Goal: Information Seeking & Learning: Check status

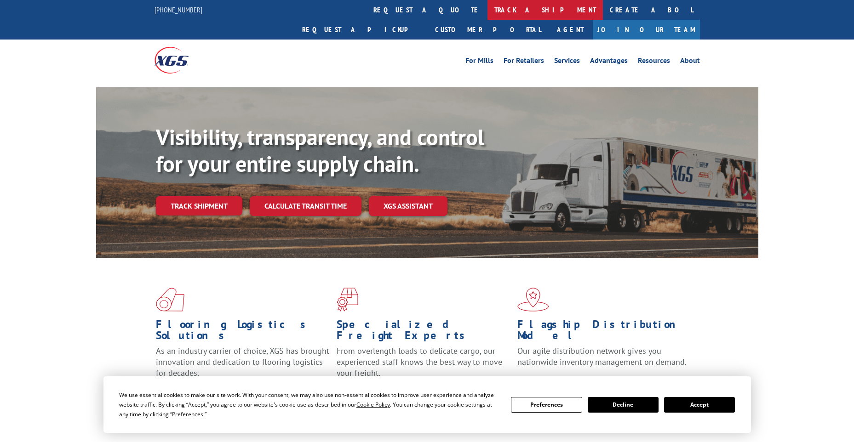
click at [488, 9] on link "track a shipment" at bounding box center [545, 10] width 115 height 20
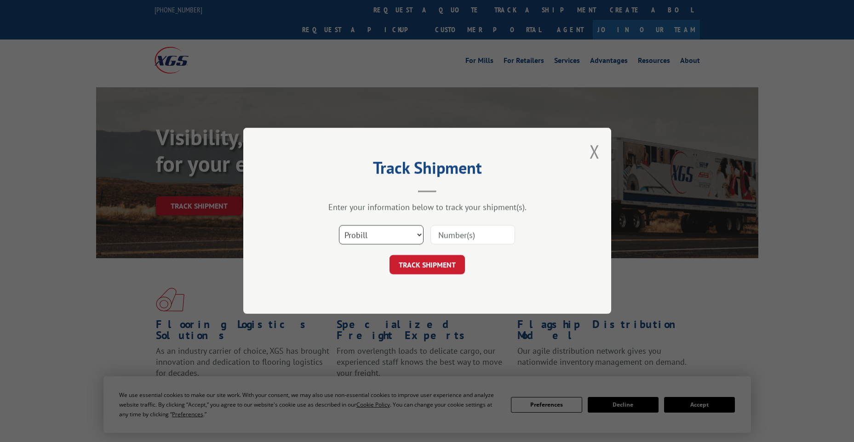
click at [375, 241] on select "Select category... Probill BOL PO" at bounding box center [381, 235] width 85 height 19
select select "po"
click at [339, 226] on select "Select category... Probill BOL PO" at bounding box center [381, 235] width 85 height 19
paste input "33523173"
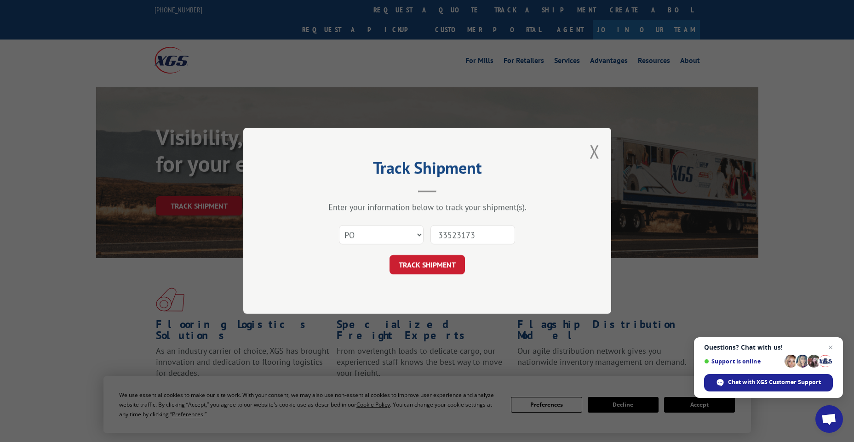
click at [452, 234] on input "33523173" at bounding box center [472, 235] width 85 height 19
type input "33523173"
click button "TRACK SHIPMENT" at bounding box center [427, 265] width 75 height 19
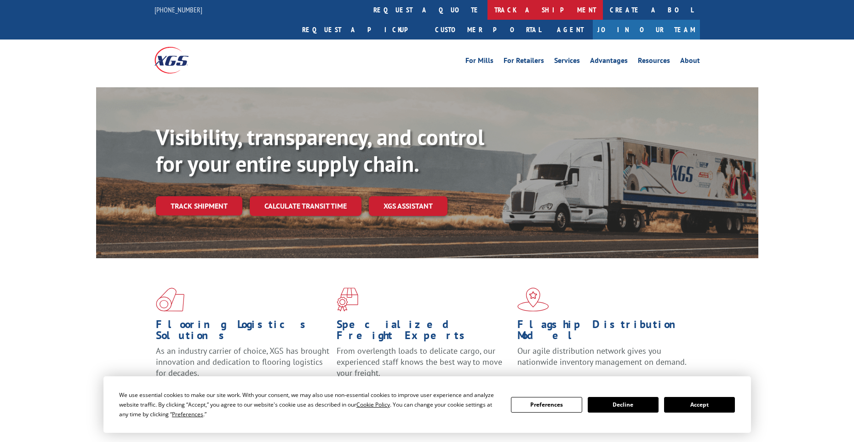
click at [488, 10] on link "track a shipment" at bounding box center [545, 10] width 115 height 20
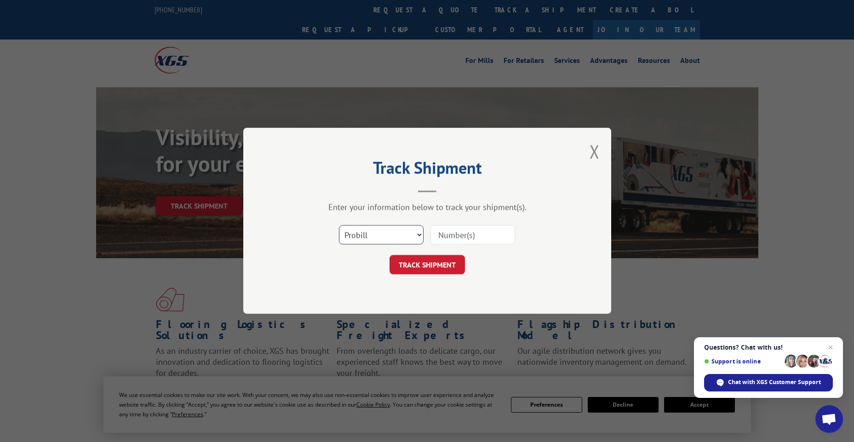
click at [368, 237] on select "Select category... Probill BOL PO" at bounding box center [381, 235] width 85 height 19
select select "po"
click at [339, 226] on select "Select category... Probill BOL PO" at bounding box center [381, 235] width 85 height 19
paste input "98513735"
click at [453, 235] on input "98513735" at bounding box center [472, 235] width 85 height 19
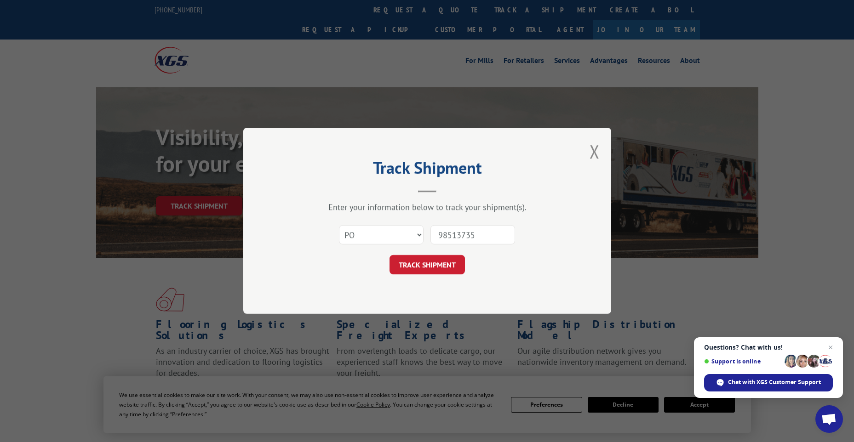
type input "98513735"
click button "TRACK SHIPMENT" at bounding box center [427, 265] width 75 height 19
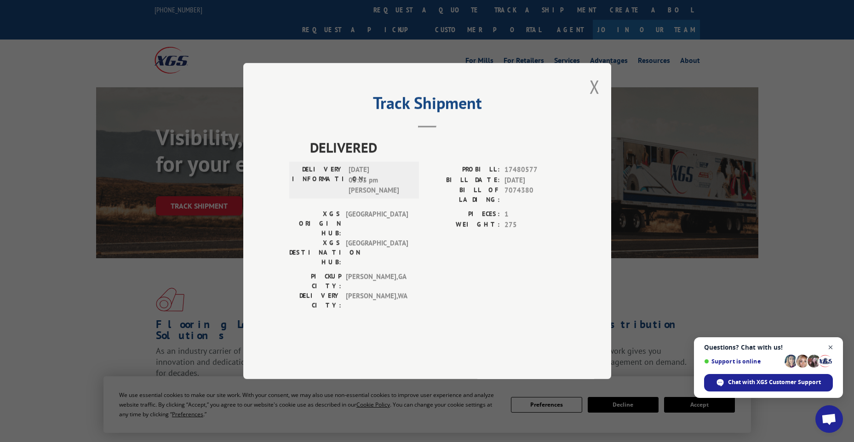
click at [831, 346] on span "Close chat" at bounding box center [830, 347] width 11 height 11
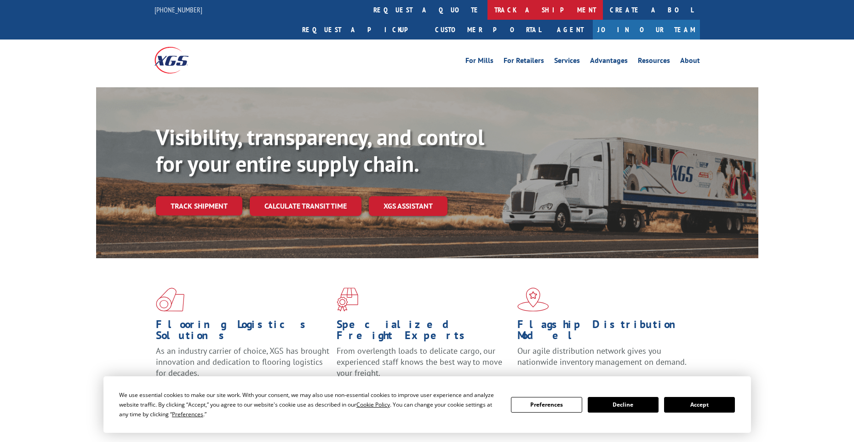
click at [488, 14] on link "track a shipment" at bounding box center [545, 10] width 115 height 20
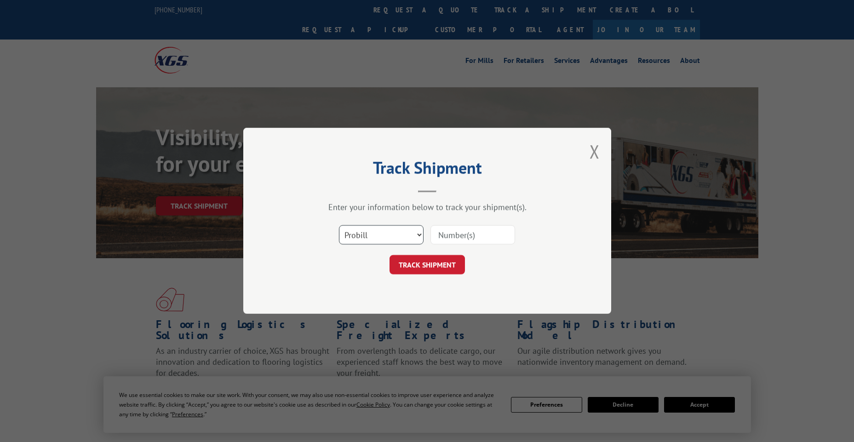
drag, startPoint x: 383, startPoint y: 238, endPoint x: 381, endPoint y: 245, distance: 7.1
click at [383, 238] on select "Select category... Probill BOL PO" at bounding box center [381, 235] width 85 height 19
select select "po"
click at [339, 226] on select "Select category... Probill BOL PO" at bounding box center [381, 235] width 85 height 19
paste input "63517091"
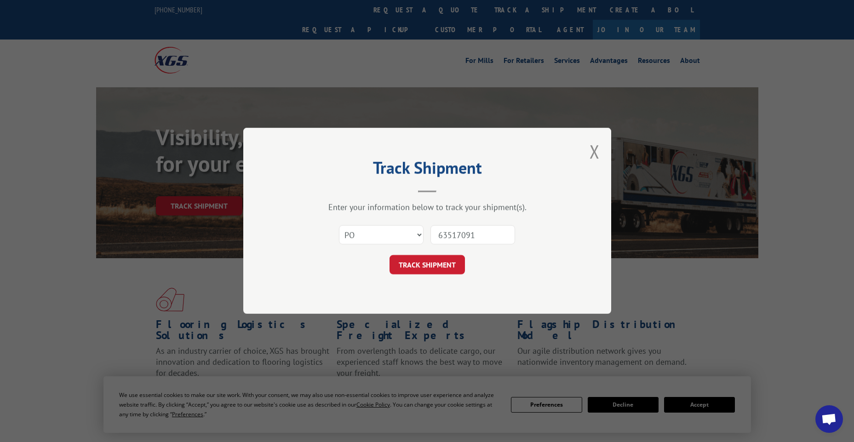
click at [451, 230] on input "63517091" at bounding box center [472, 235] width 85 height 19
type input "63517091"
click button "TRACK SHIPMENT" at bounding box center [427, 265] width 75 height 19
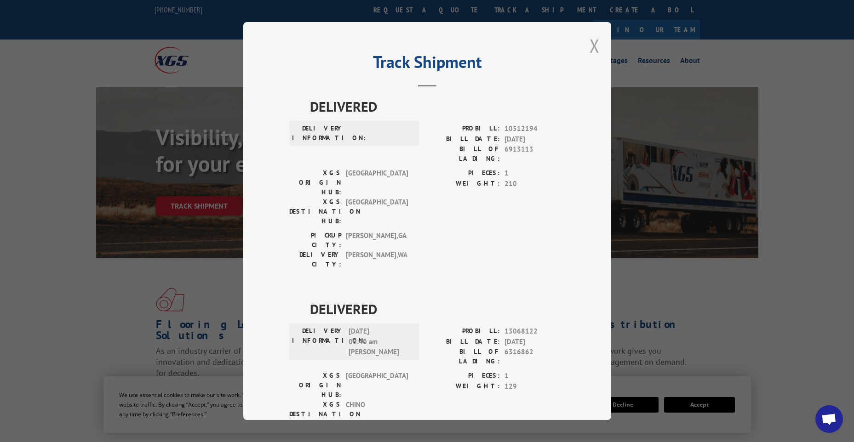
click at [590, 47] on button "Close modal" at bounding box center [595, 46] width 10 height 24
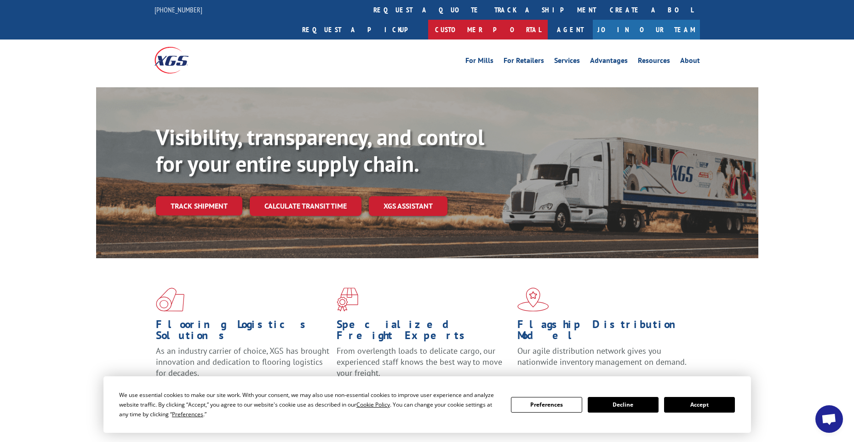
click at [548, 20] on link "Customer Portal" at bounding box center [488, 30] width 120 height 20
